Goal: Find contact information: Find contact information

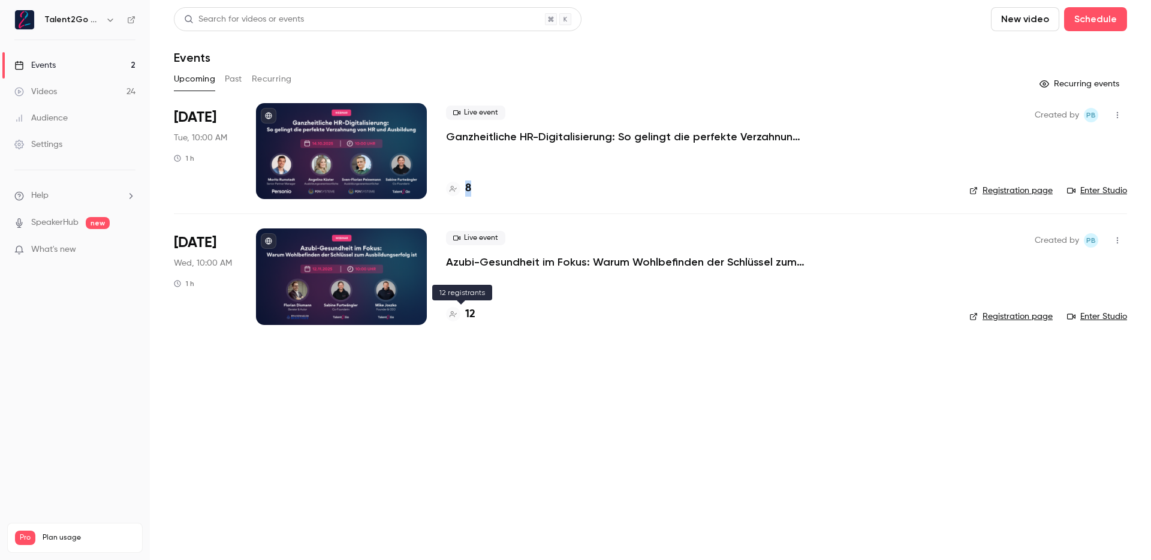
click at [471, 309] on h4 "12" at bounding box center [470, 314] width 10 height 16
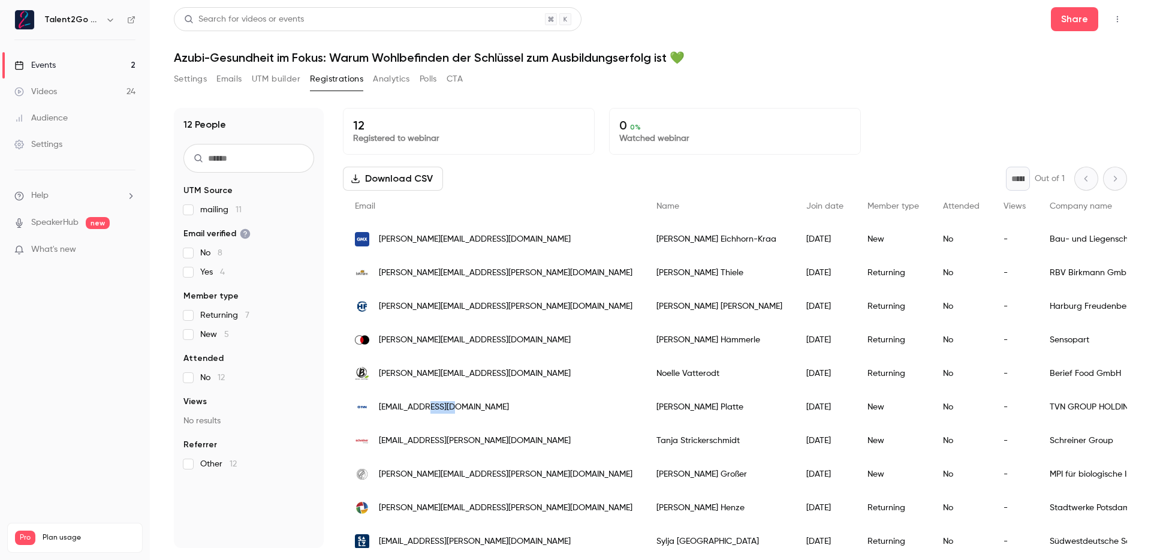
drag, startPoint x: 457, startPoint y: 408, endPoint x: 423, endPoint y: 408, distance: 33.6
click at [423, 408] on div "pia.platte@tvn.de" at bounding box center [494, 407] width 302 height 34
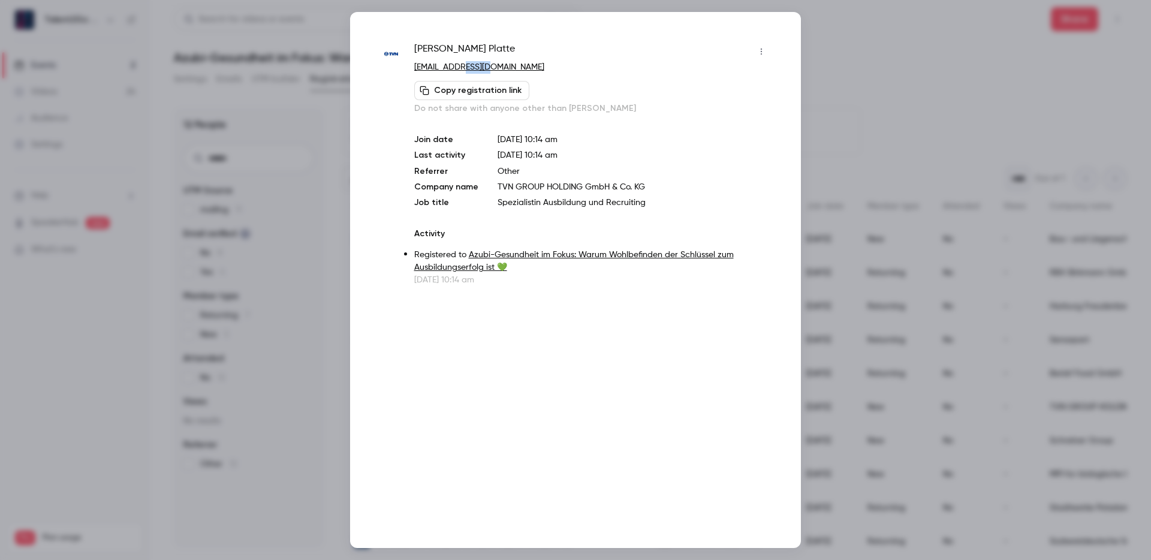
drag, startPoint x: 489, startPoint y: 62, endPoint x: 456, endPoint y: 66, distance: 33.8
click at [456, 66] on p "pia.platte@tvn.de" at bounding box center [592, 67] width 357 height 13
copy link "tvn.de"
